Goal: Task Accomplishment & Management: Use online tool/utility

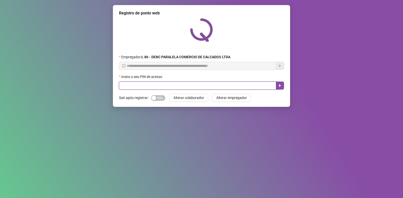
click at [189, 85] on input "text" at bounding box center [197, 85] width 157 height 8
type input "*****"
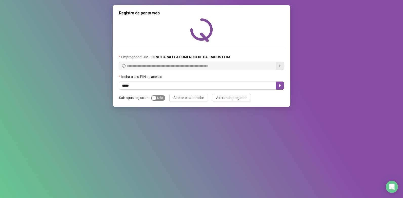
click at [157, 98] on span "Sim Não" at bounding box center [158, 98] width 14 height 6
click at [281, 85] on icon "caret-right" at bounding box center [280, 86] width 4 height 4
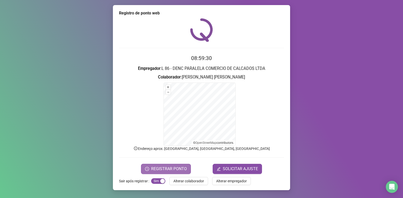
click at [156, 171] on span "REGISTRAR PONTO" at bounding box center [169, 169] width 36 height 6
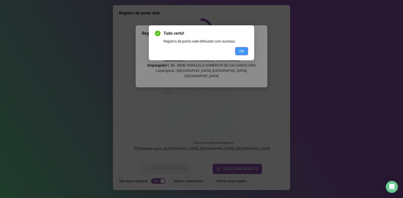
click at [242, 53] on span "OK" at bounding box center [241, 51] width 5 height 6
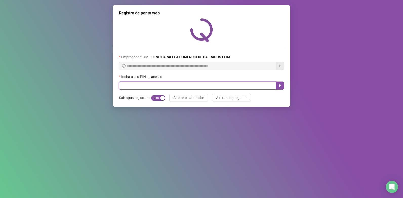
click at [198, 86] on input "text" at bounding box center [197, 85] width 157 height 8
type input "*****"
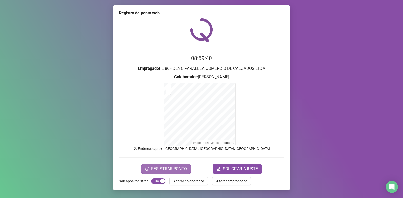
click at [175, 169] on span "REGISTRAR PONTO" at bounding box center [169, 169] width 36 height 6
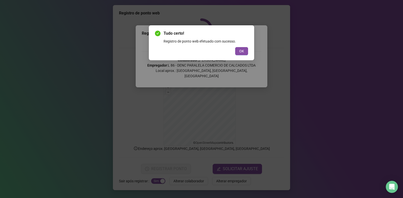
click at [247, 44] on div "Tudo certo! Registro de ponto web efetuado com sucesso. OK" at bounding box center [201, 42] width 93 height 25
click at [245, 53] on button "OK" at bounding box center [241, 51] width 13 height 8
